Goal: Transaction & Acquisition: Purchase product/service

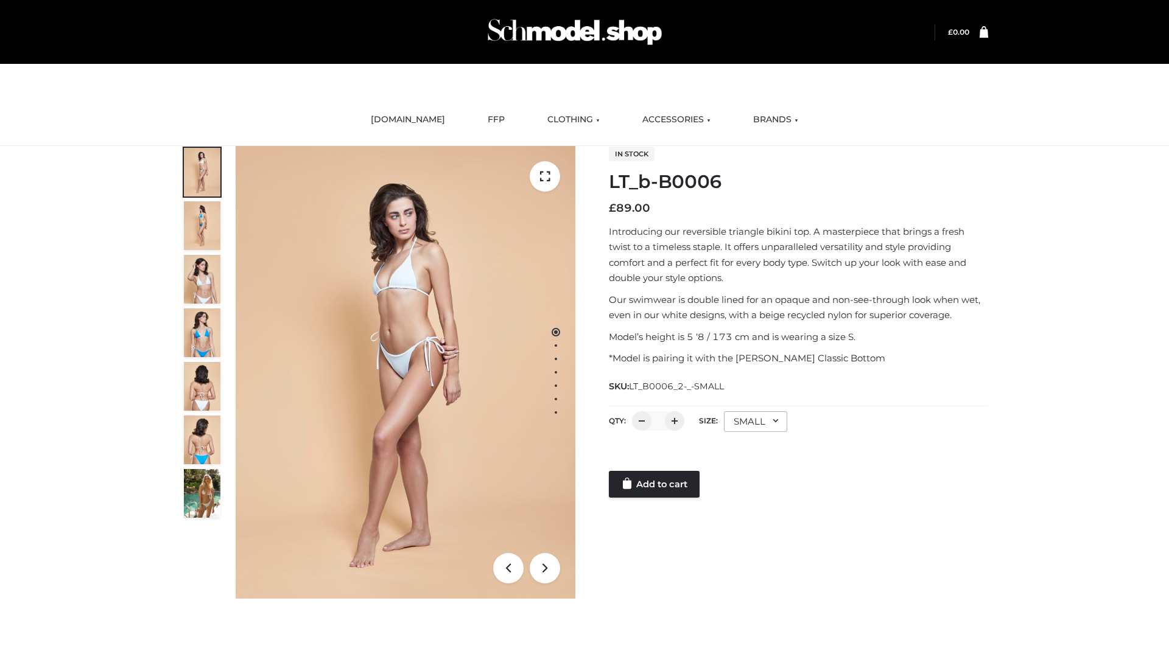
click at [655, 485] on link "Add to cart" at bounding box center [654, 484] width 91 height 27
